Goal: Task Accomplishment & Management: Use online tool/utility

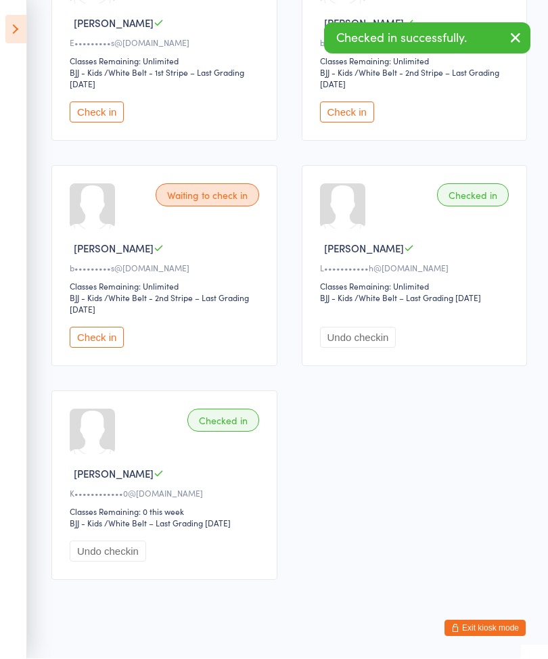
click at [108, 348] on button "Check in" at bounding box center [97, 337] width 54 height 21
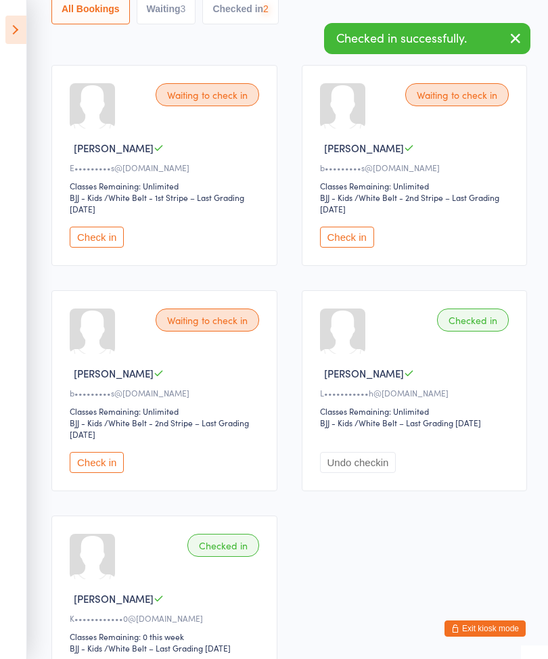
scroll to position [161, 0]
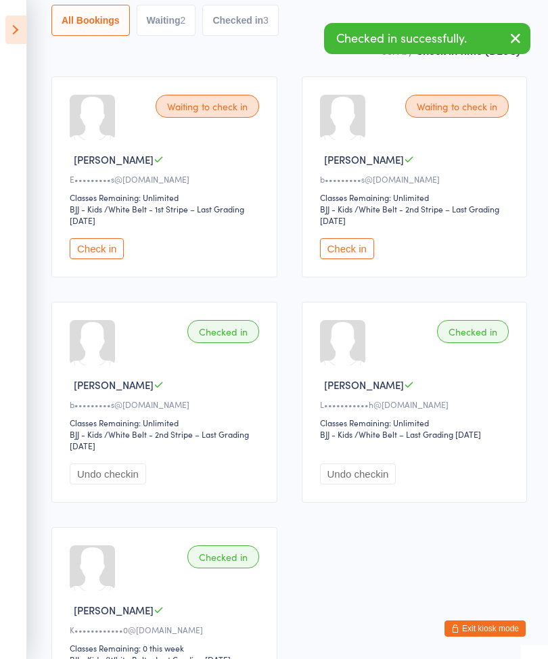
click at [363, 258] on button "Check in" at bounding box center [347, 248] width 54 height 21
click at [106, 253] on button "Check in" at bounding box center [97, 248] width 54 height 21
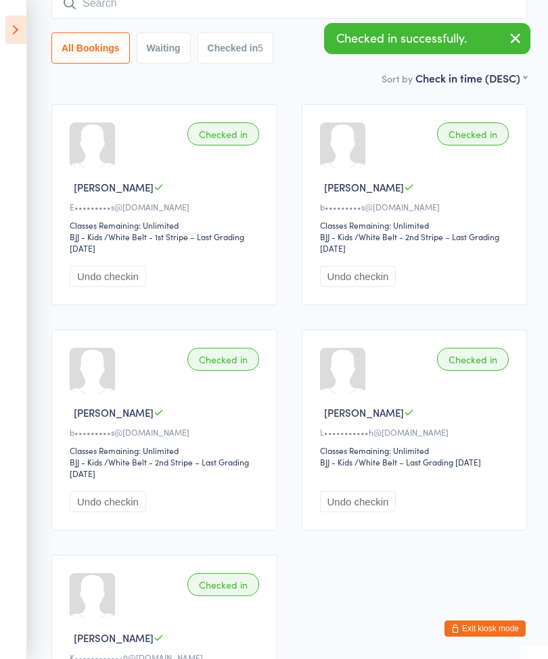
scroll to position [123, 0]
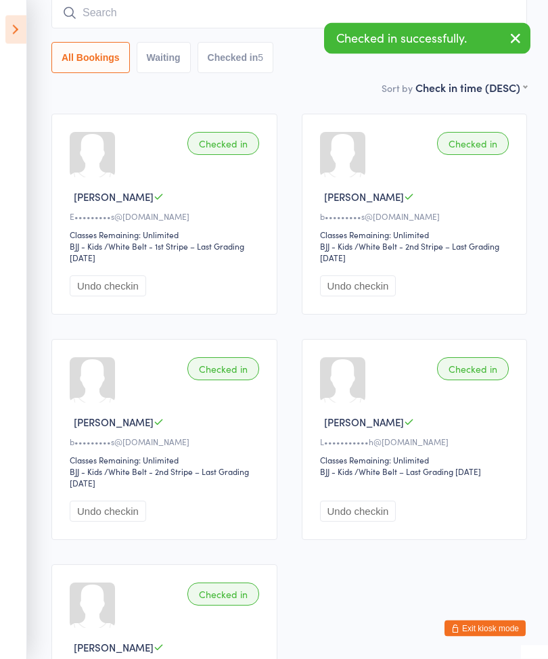
click at [134, 12] on input "search" at bounding box center [289, 13] width 476 height 31
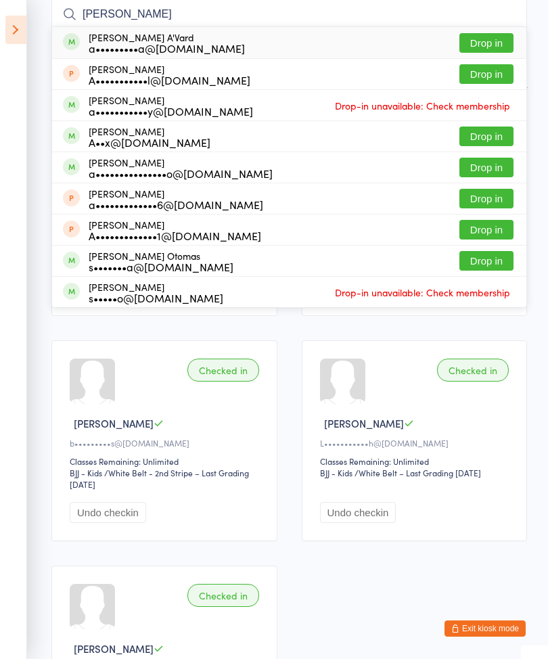
type input "[PERSON_NAME]"
click at [169, 43] on div "a•••••••••a@[DOMAIN_NAME]" at bounding box center [167, 48] width 156 height 11
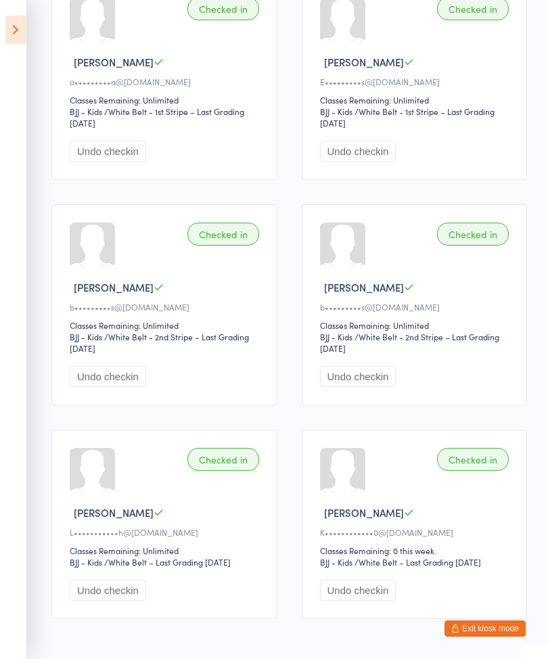
scroll to position [252, 0]
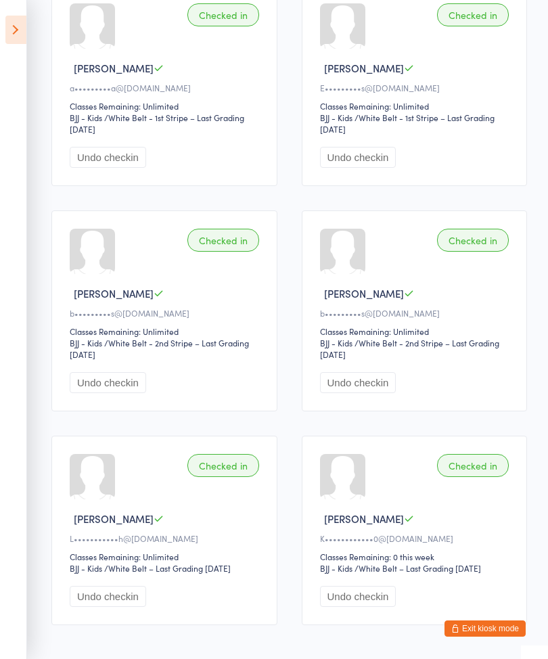
click at [18, 32] on icon at bounding box center [15, 30] width 21 height 28
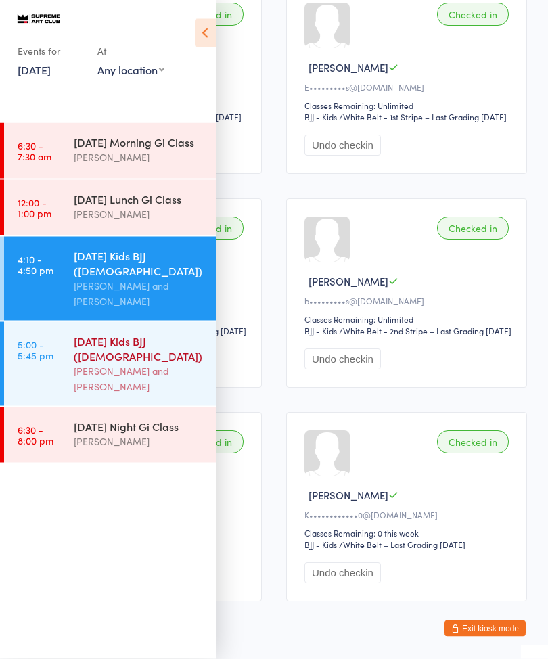
click at [135, 363] on div "[DATE] Kids BJJ ([DEMOGRAPHIC_DATA])" at bounding box center [139, 349] width 131 height 30
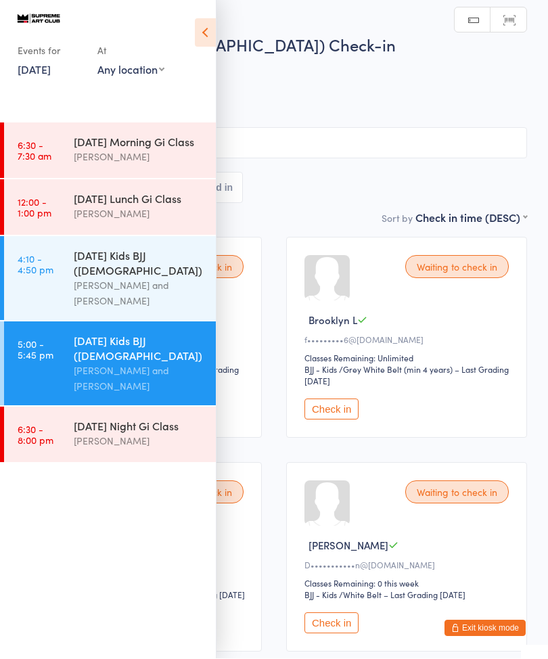
scroll to position [1, 0]
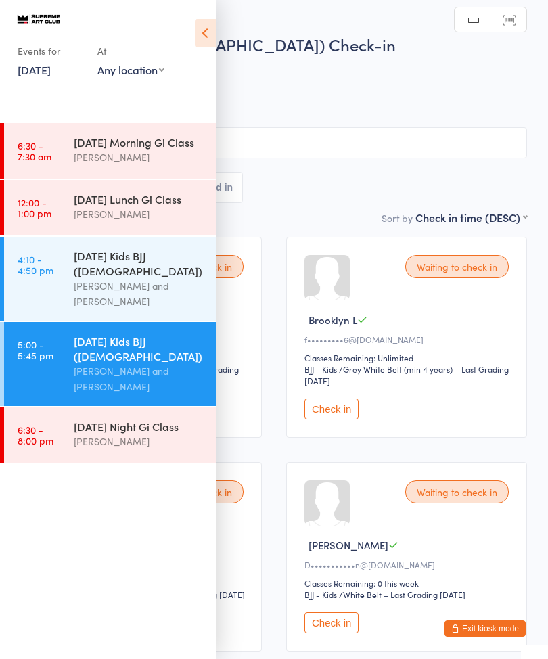
click at [198, 38] on icon at bounding box center [205, 33] width 21 height 28
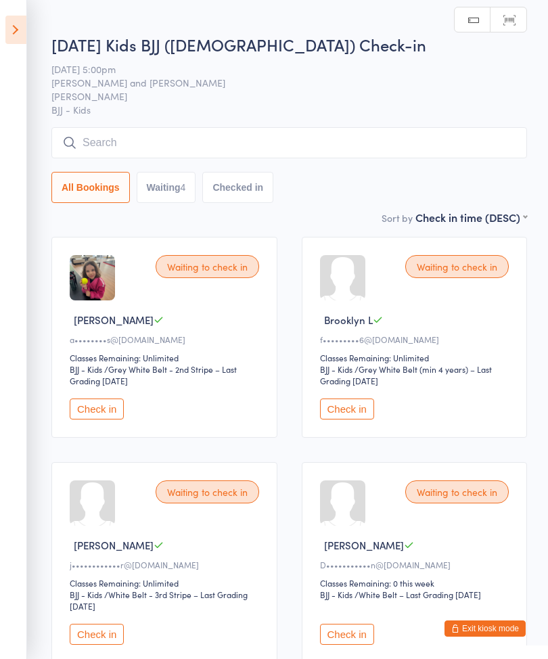
click at [104, 419] on button "Check in" at bounding box center [97, 409] width 54 height 21
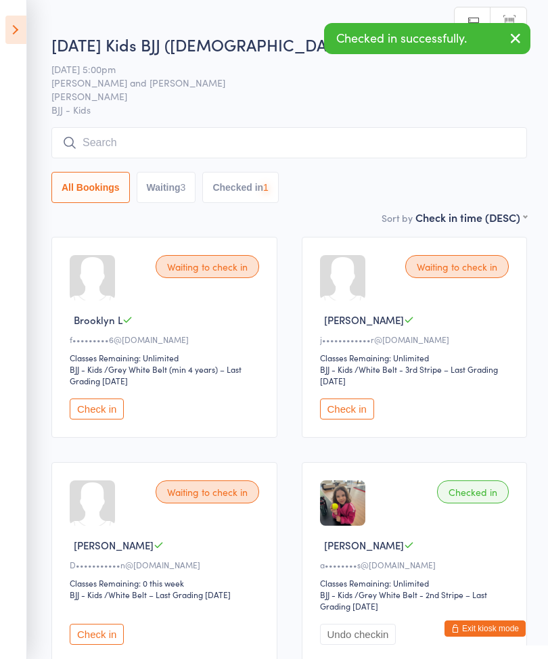
click at [99, 412] on button "Check in" at bounding box center [97, 409] width 54 height 21
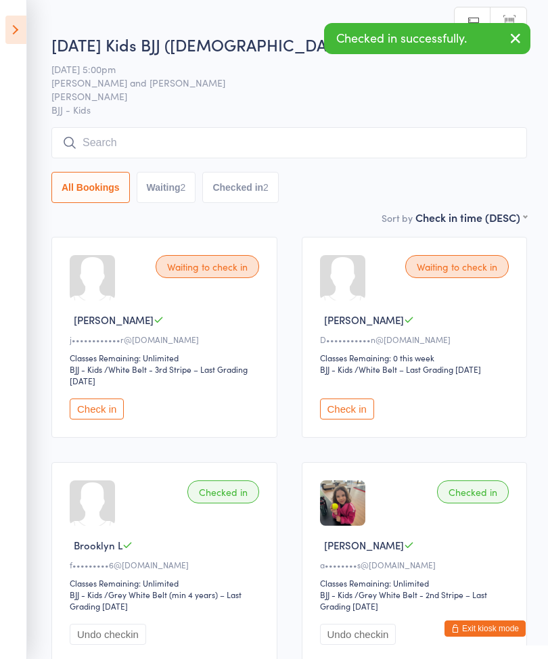
click at [94, 410] on button "Check in" at bounding box center [97, 409] width 54 height 21
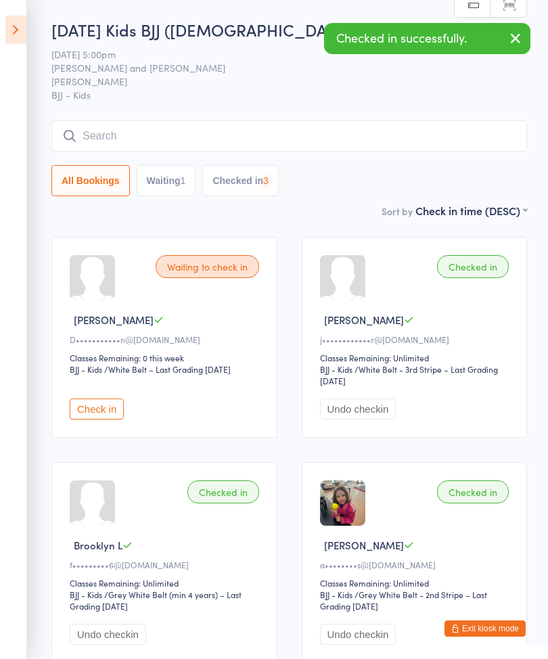
click at [96, 417] on button "Check in" at bounding box center [97, 409] width 54 height 21
click at [86, 129] on input "search" at bounding box center [289, 135] width 476 height 31
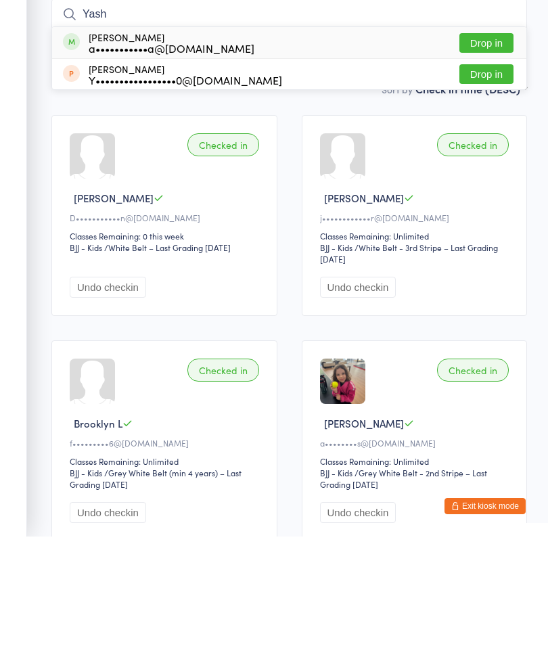
type input "Yash"
click at [131, 154] on div "[PERSON_NAME] a•••••••••••a@[DOMAIN_NAME]" at bounding box center [172, 165] width 166 height 22
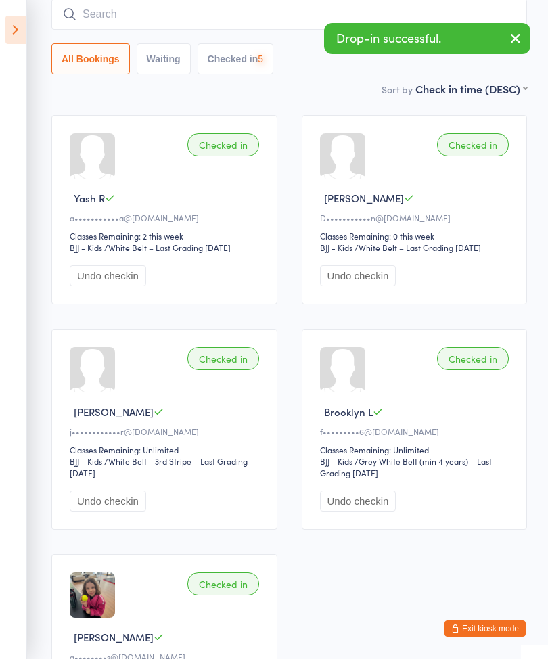
click at [100, 20] on input "search" at bounding box center [289, 14] width 476 height 31
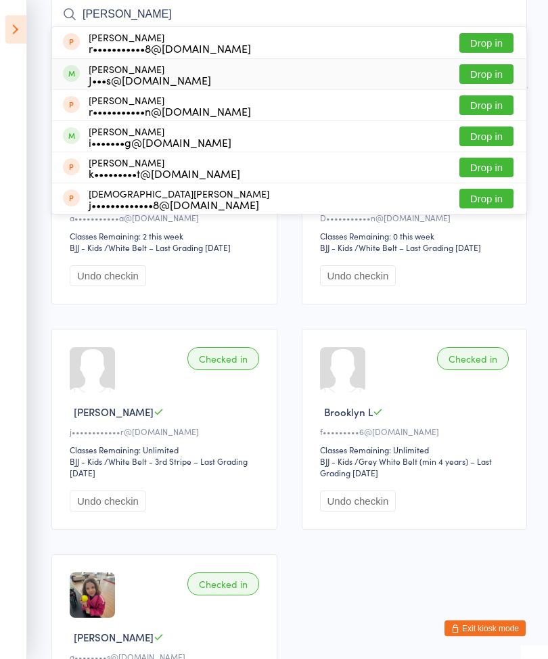
type input "[PERSON_NAME]"
click at [198, 75] on div "J•••s@[DOMAIN_NAME]" at bounding box center [150, 80] width 122 height 11
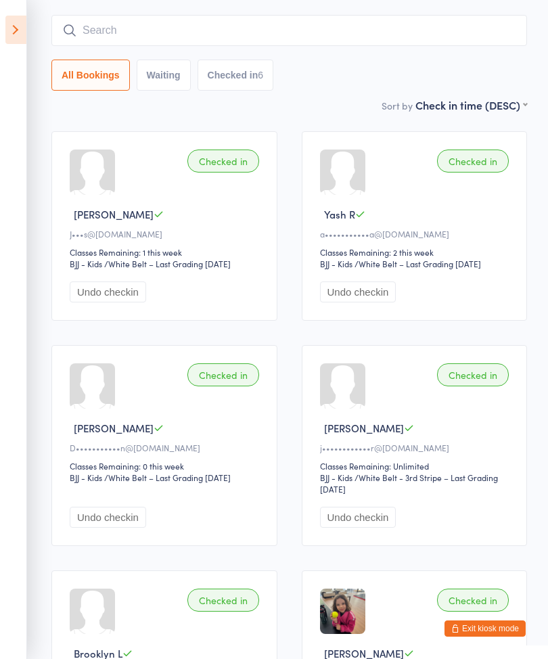
scroll to position [96, 0]
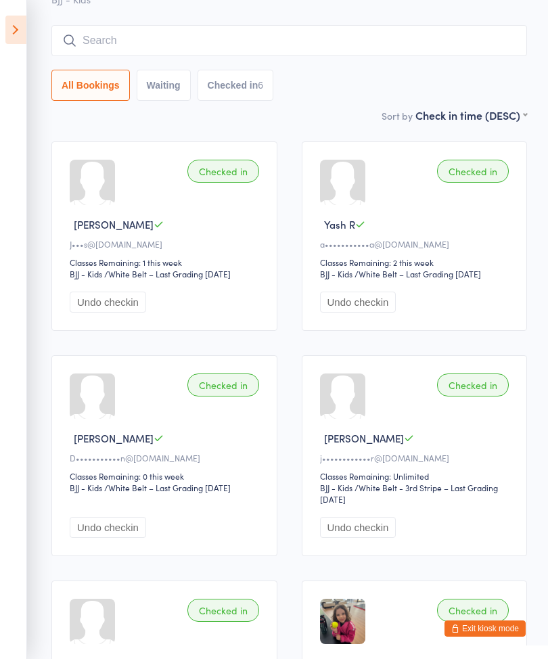
click at [106, 38] on input "search" at bounding box center [289, 40] width 476 height 31
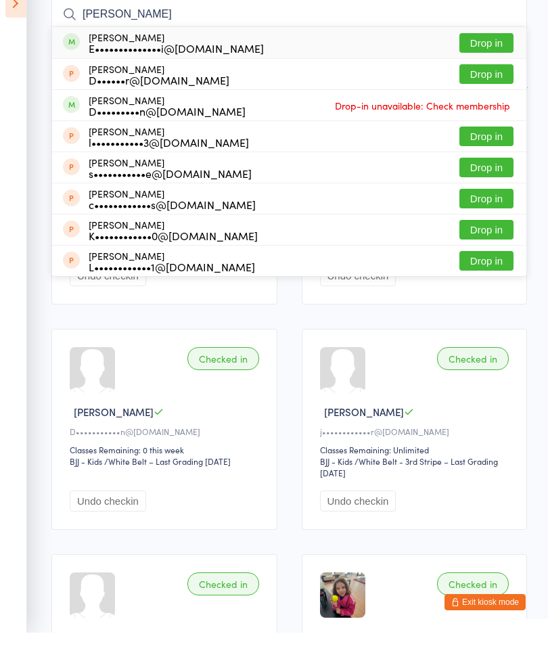
type input "[PERSON_NAME]"
click at [147, 69] on div "E••••••••••••••i@[DOMAIN_NAME]" at bounding box center [176, 74] width 175 height 11
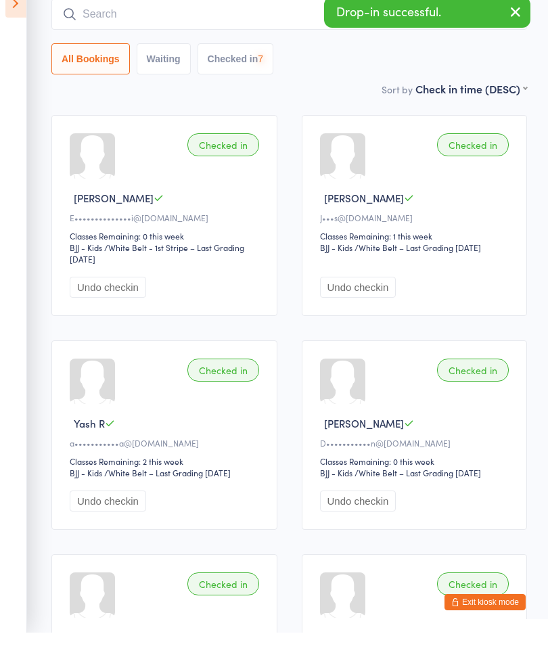
click at [18, 16] on icon at bounding box center [15, 30] width 21 height 28
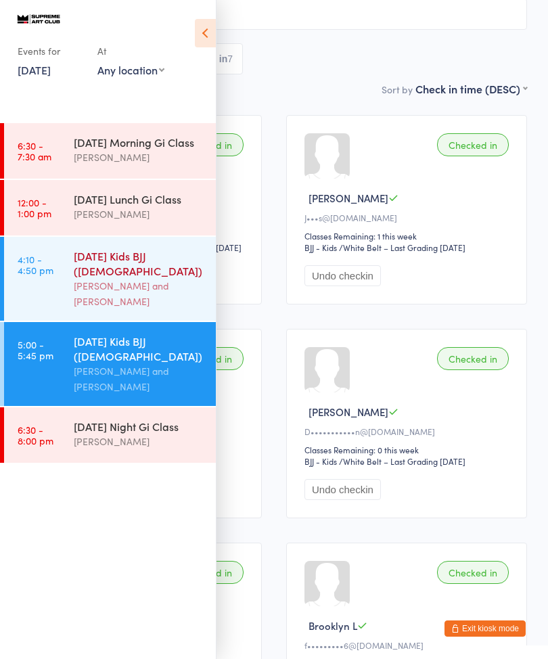
click at [111, 309] on div "[PERSON_NAME] and [PERSON_NAME]" at bounding box center [139, 293] width 131 height 31
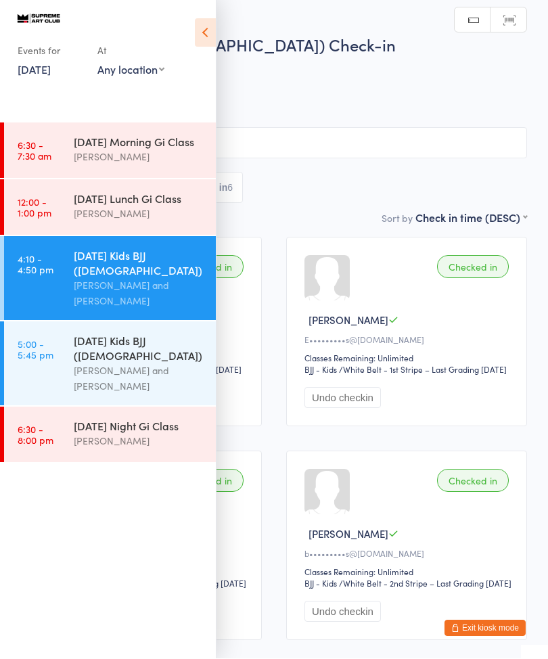
scroll to position [1, 0]
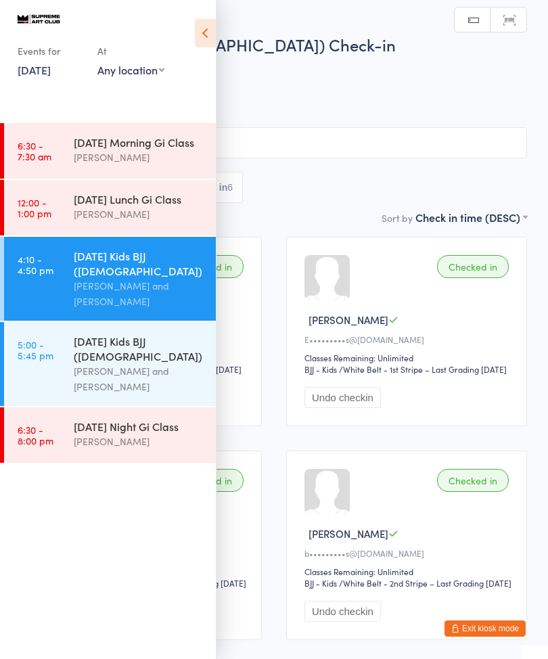
click at [206, 30] on icon at bounding box center [205, 33] width 21 height 28
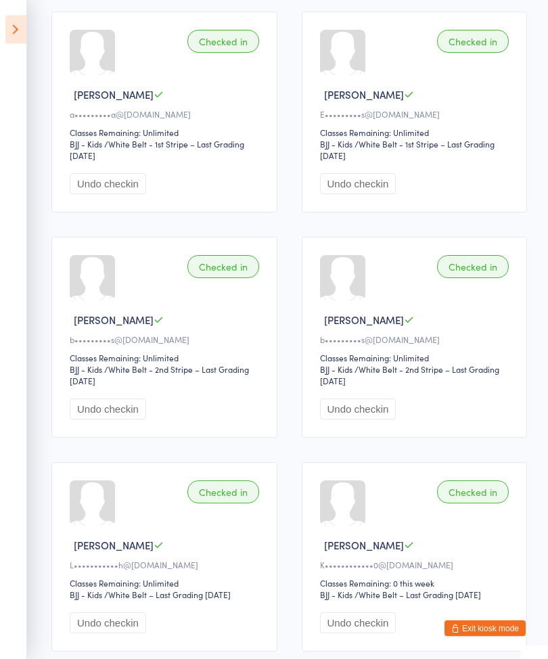
scroll to position [0, 0]
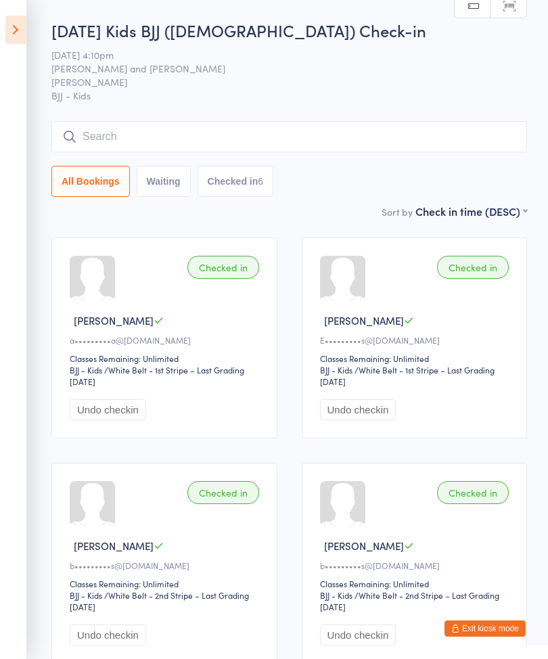
click at [118, 137] on input "search" at bounding box center [289, 136] width 476 height 31
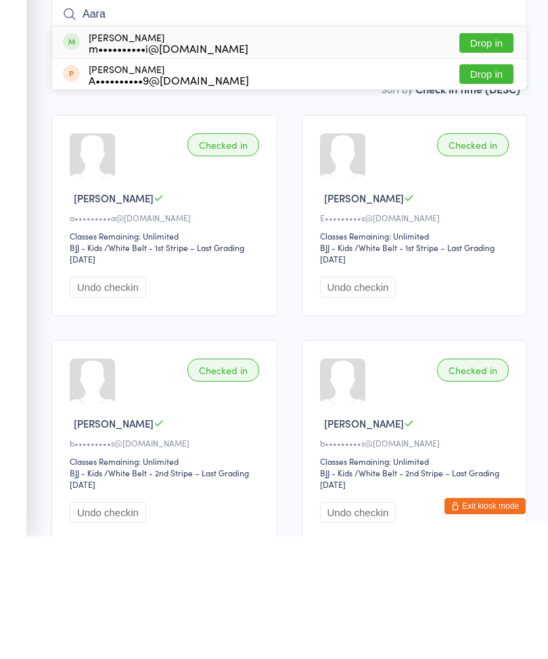
type input "Aara"
click at [156, 165] on div "m••••••••••i@[DOMAIN_NAME]" at bounding box center [169, 170] width 160 height 11
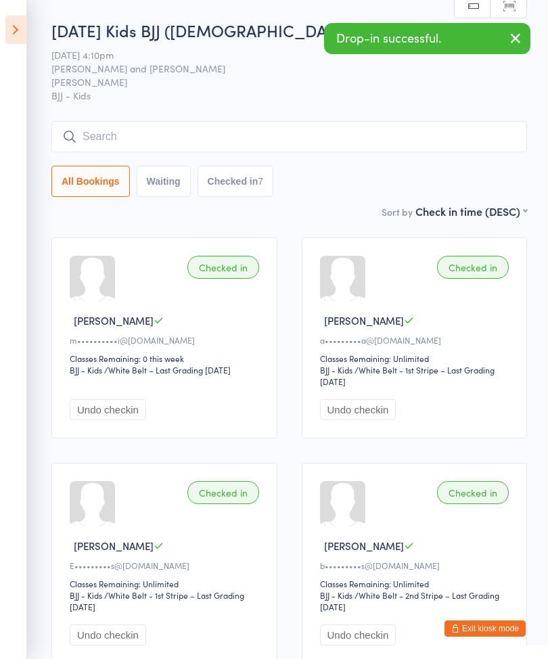
click at [20, 30] on icon at bounding box center [15, 30] width 21 height 28
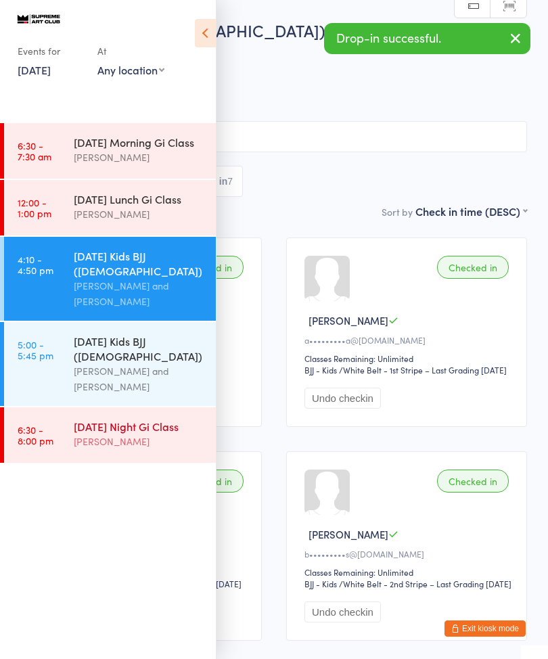
click at [100, 434] on div "[DATE] Night Gi Class" at bounding box center [139, 426] width 131 height 15
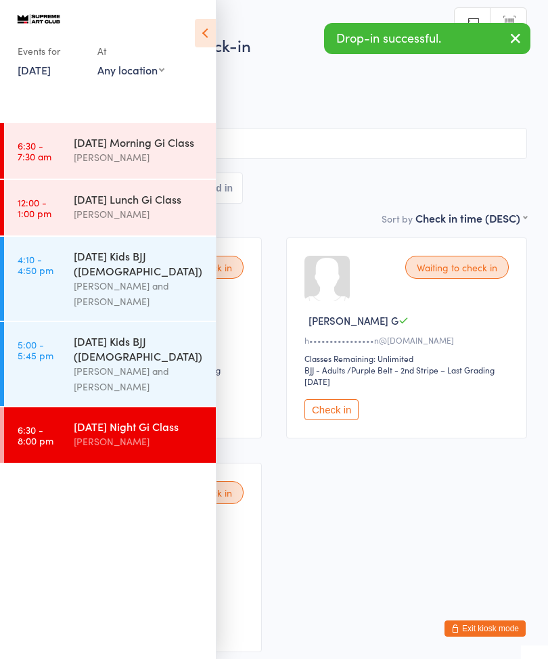
click at [209, 40] on icon at bounding box center [205, 33] width 21 height 28
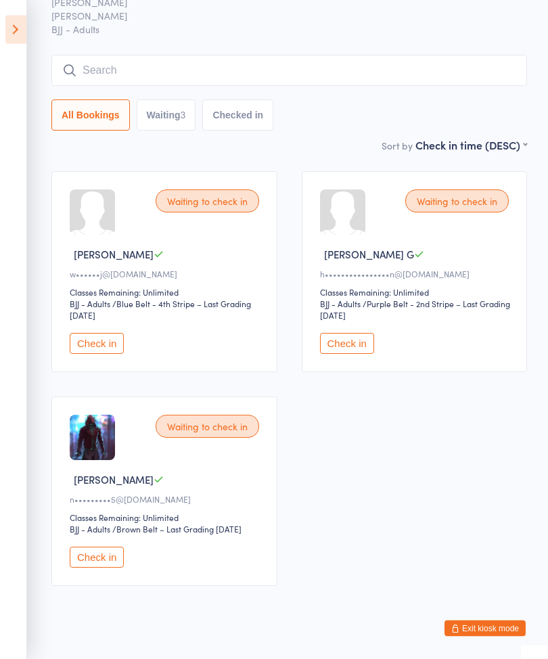
scroll to position [66, 0]
click at [98, 564] on button "Check in" at bounding box center [97, 557] width 54 height 21
click at [347, 355] on button "Check in" at bounding box center [347, 344] width 54 height 21
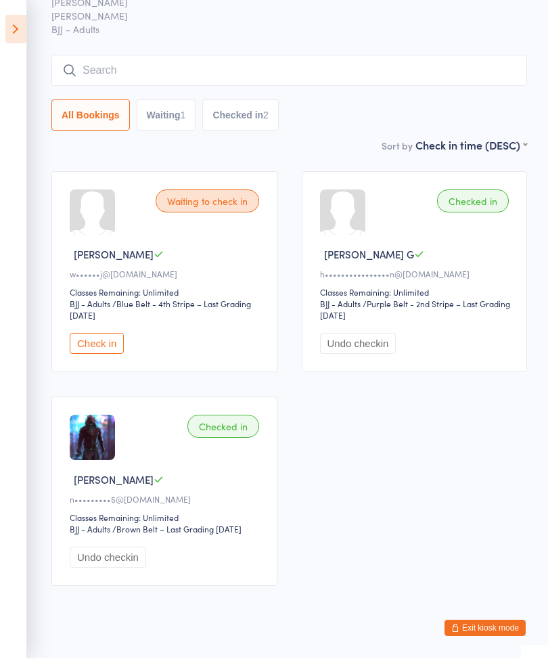
click at [250, 71] on input "search" at bounding box center [289, 70] width 476 height 31
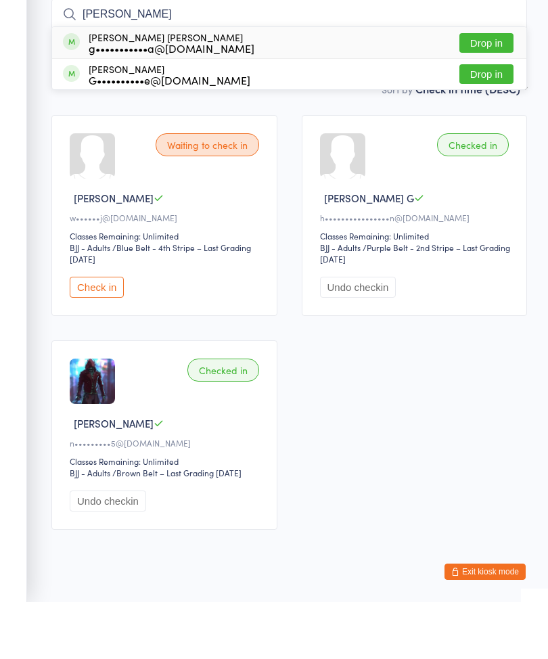
type input "[PERSON_NAME]"
click at [481, 121] on button "Drop in" at bounding box center [486, 131] width 54 height 20
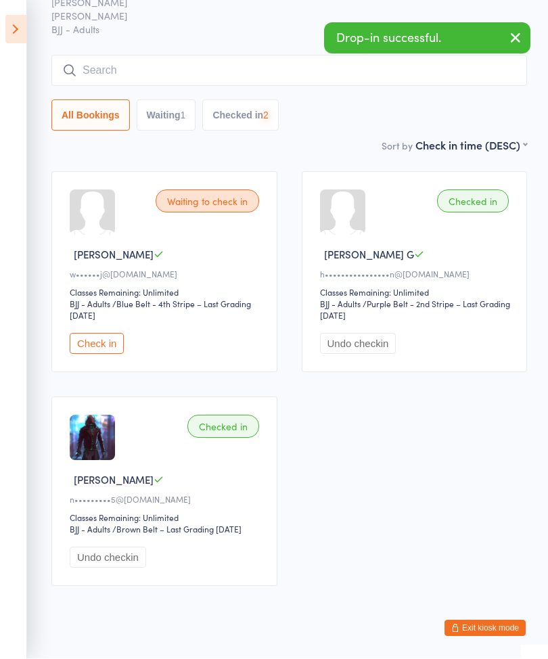
scroll to position [66, 0]
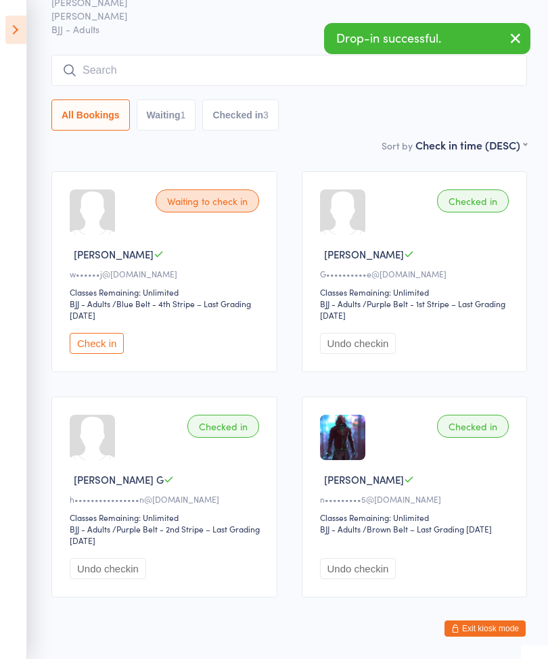
click at [227, 81] on input "search" at bounding box center [289, 70] width 476 height 31
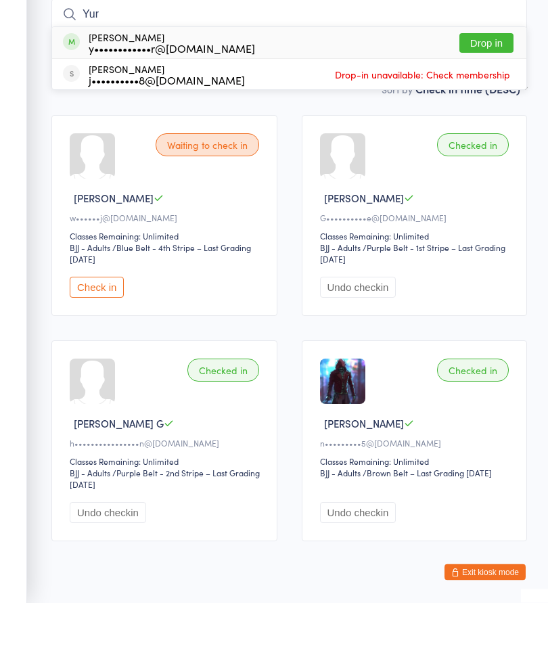
type input "Yur"
click at [224, 84] on div "[PERSON_NAME] y••••••••••••r@[DOMAIN_NAME] Drop in" at bounding box center [289, 99] width 474 height 31
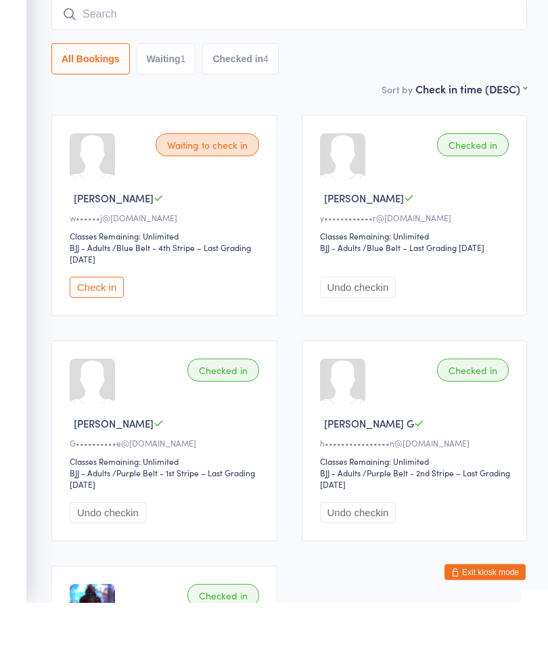
click at [93, 279] on div "Waiting to check in [PERSON_NAME] C w••••••j@[DOMAIN_NAME] Classes Remaining: U…" at bounding box center [164, 272] width 226 height 201
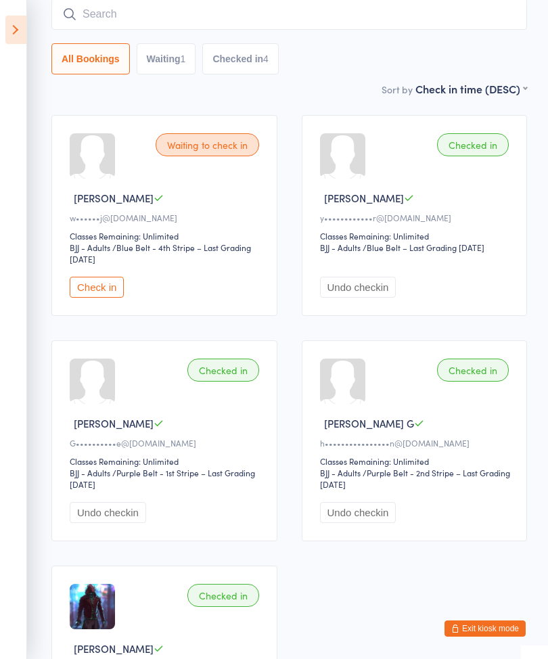
click at [106, 298] on button "Check in" at bounding box center [97, 287] width 54 height 21
